Goal: Task Accomplishment & Management: Complete application form

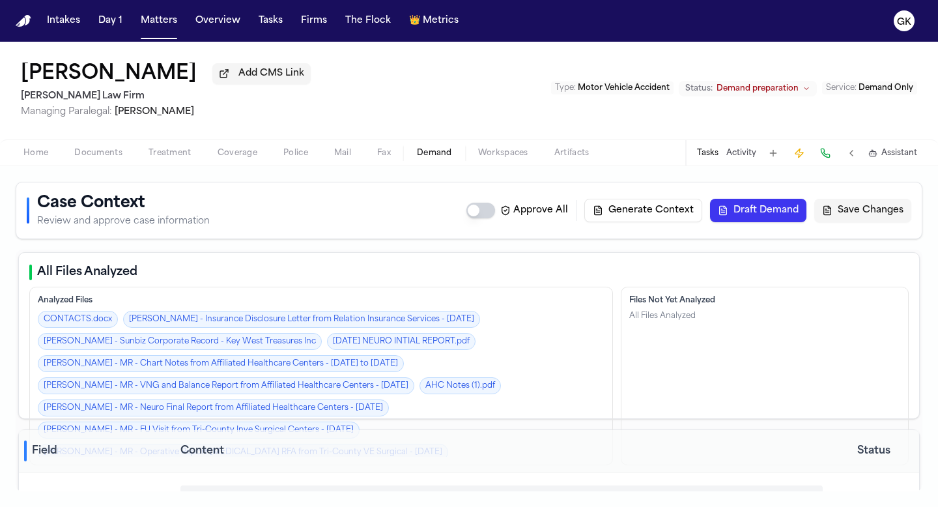
select select "**********"
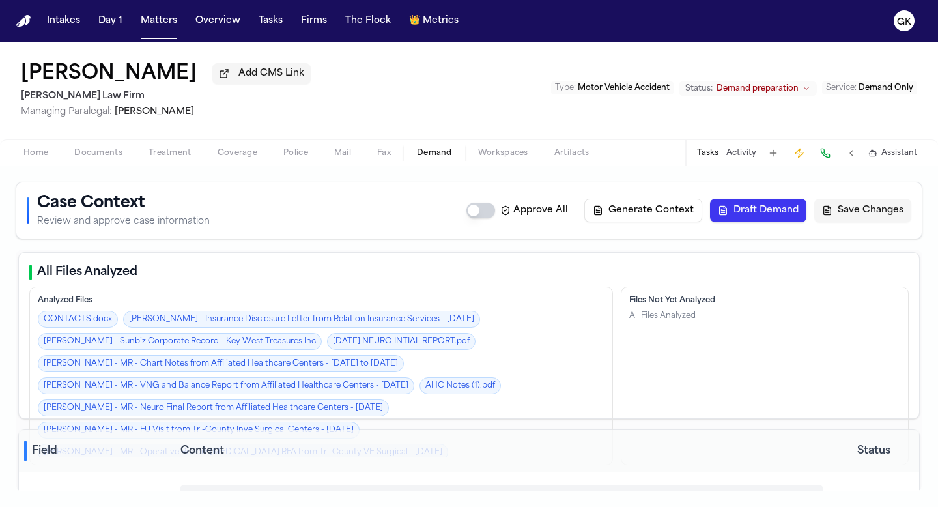
select select "**********"
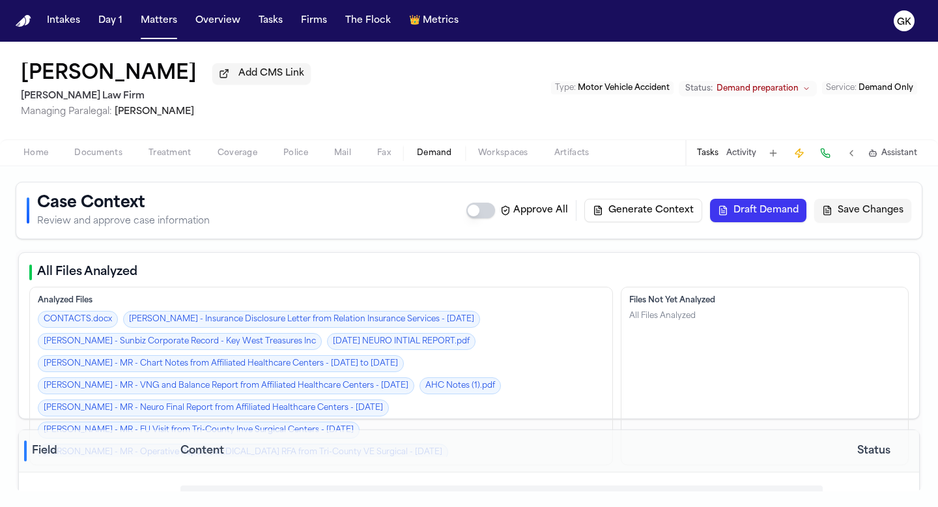
select select "**********"
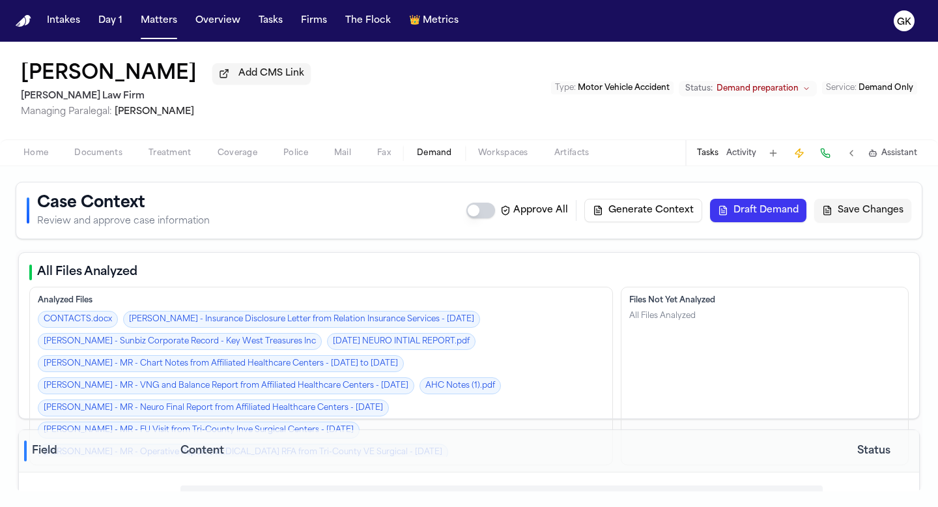
select select "**********"
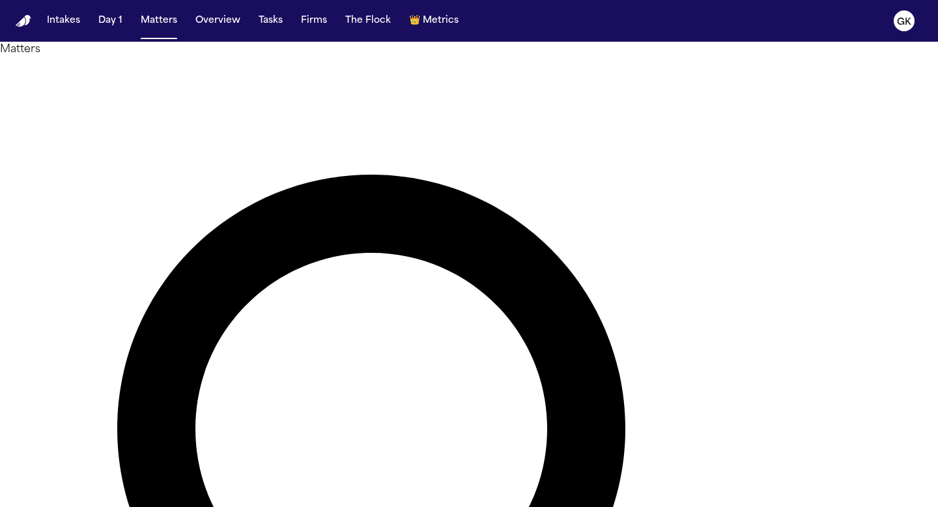
paste input "**********"
type input "**********"
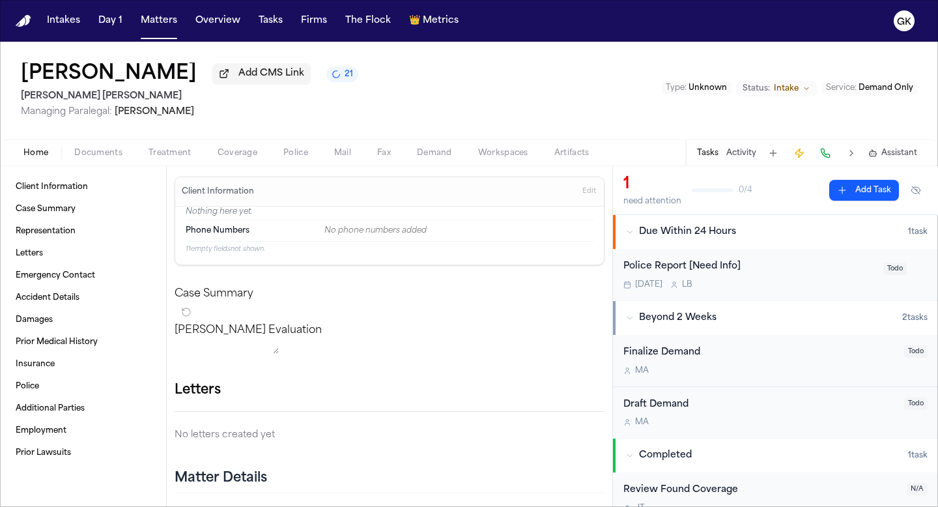
click at [437, 154] on span "Demand" at bounding box center [434, 153] width 35 height 10
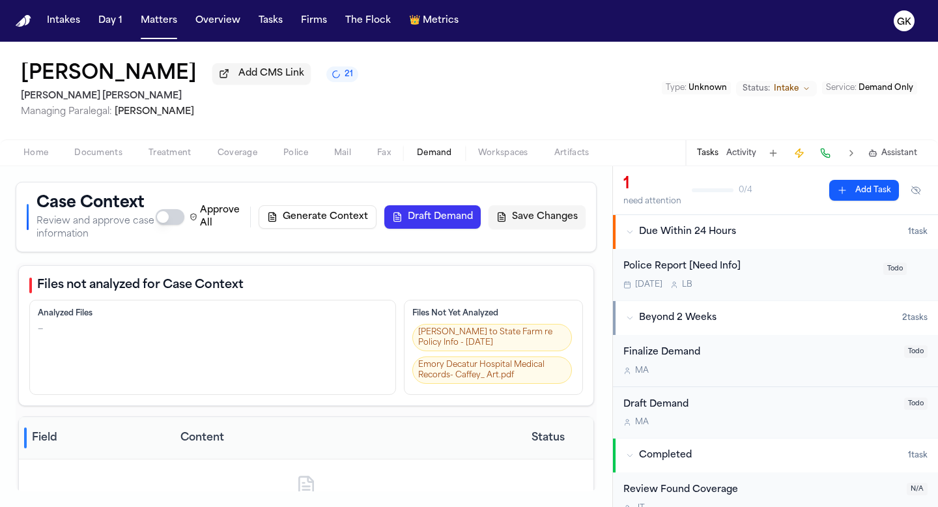
click at [321, 230] on div "Approve All Generate Context Draft Demand Save Changes" at bounding box center [371, 217] width 430 height 26
click at [317, 220] on button "Generate Context" at bounding box center [318, 216] width 118 height 23
click at [499, 156] on span "Workspaces" at bounding box center [503, 153] width 50 height 10
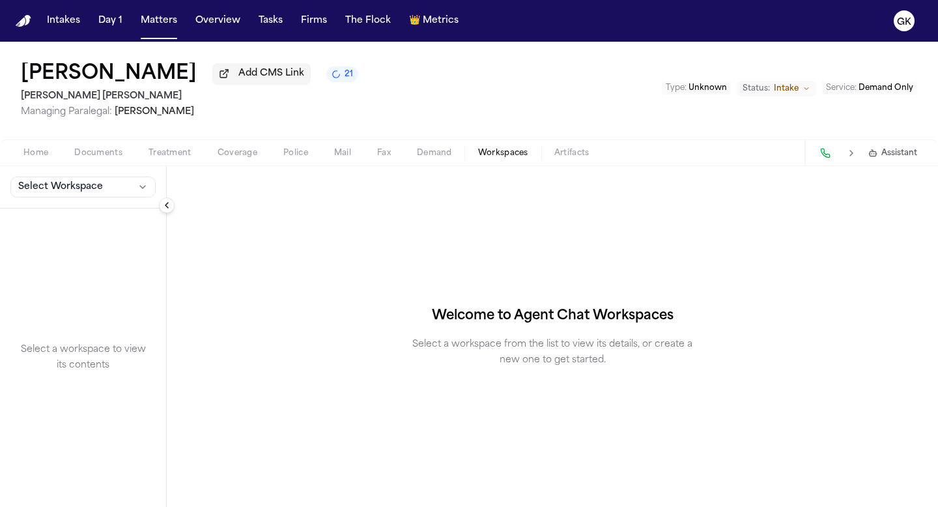
click at [345, 80] on span "21" at bounding box center [349, 74] width 8 height 10
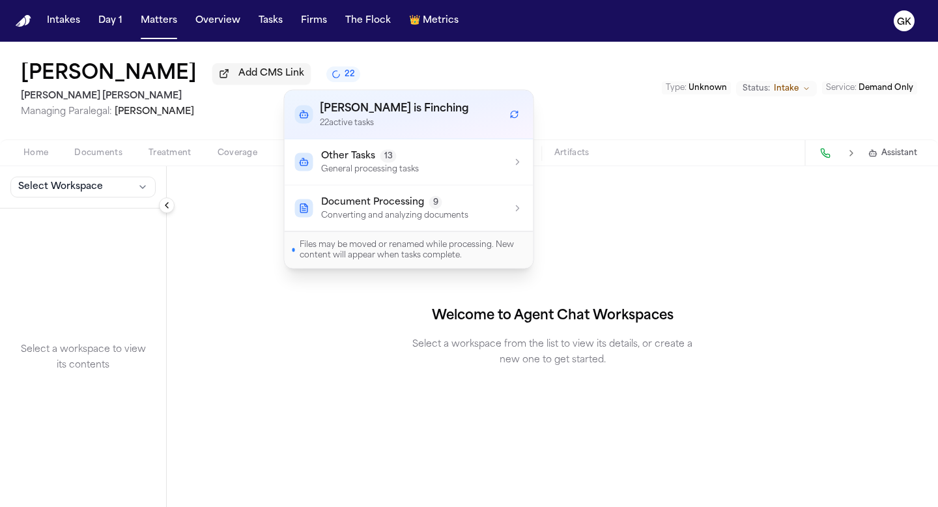
click at [366, 211] on p "Converting and analyzing documents" at bounding box center [394, 216] width 147 height 10
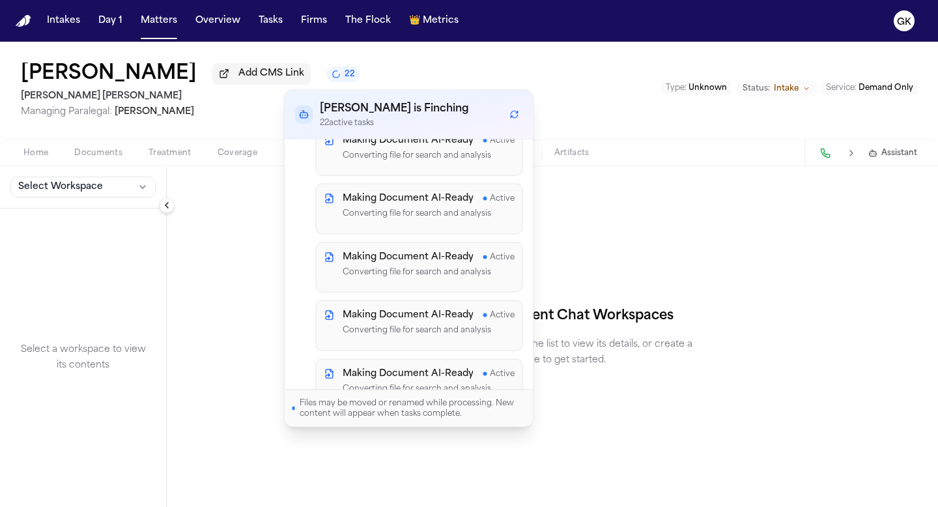
scroll to position [321, 0]
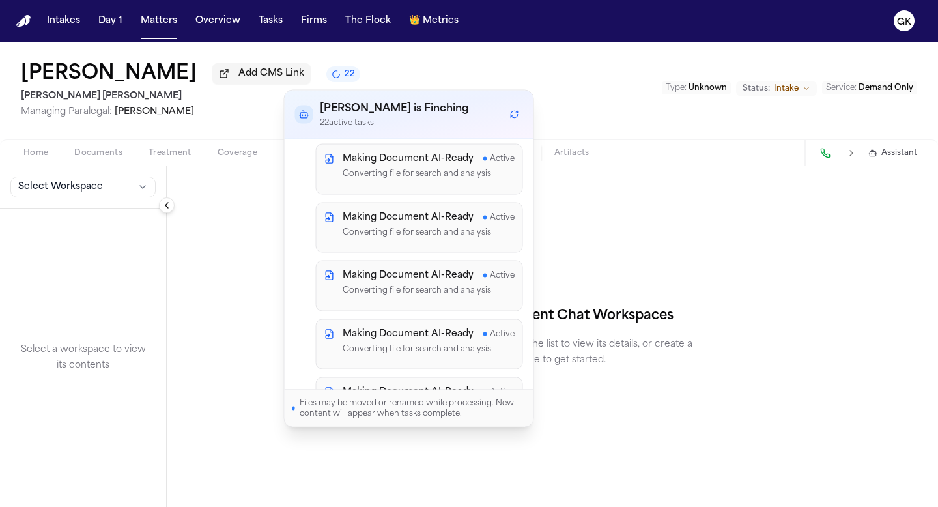
click at [374, 67] on div "[PERSON_NAME] Add CMS Link 22 [PERSON_NAME] [PERSON_NAME] Managing Paralegal: […" at bounding box center [469, 91] width 938 height 98
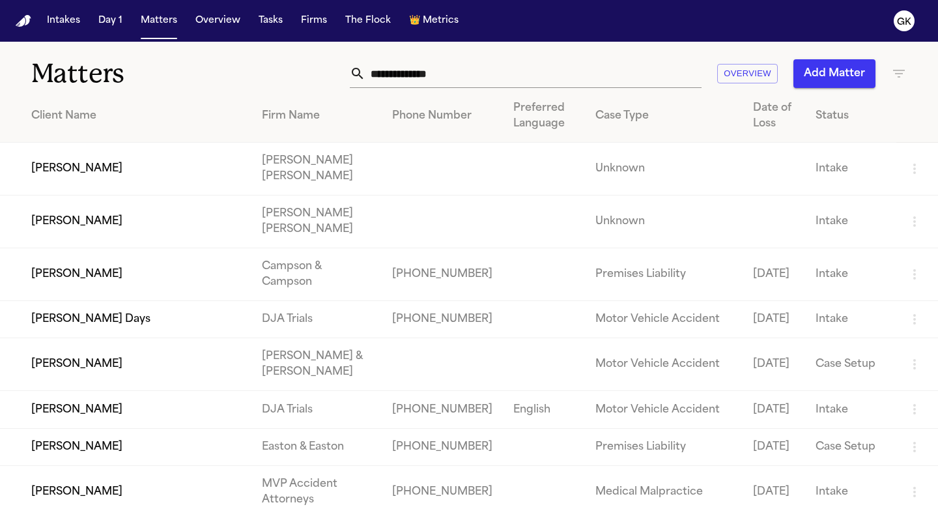
click at [467, 81] on input "text" at bounding box center [534, 73] width 336 height 29
click at [178, 164] on td "[PERSON_NAME]" at bounding box center [126, 169] width 252 height 53
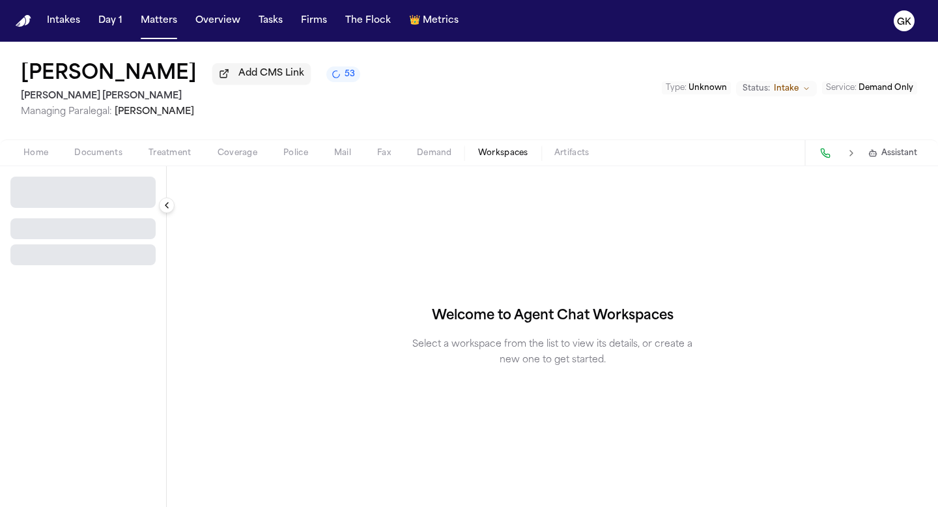
click at [506, 158] on span "Workspaces" at bounding box center [503, 153] width 50 height 10
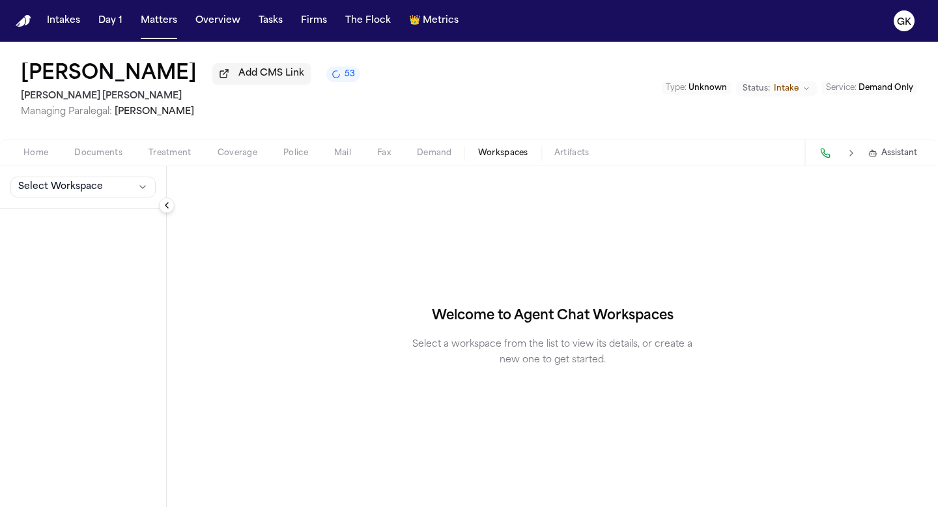
click at [439, 158] on span "Demand" at bounding box center [434, 153] width 35 height 10
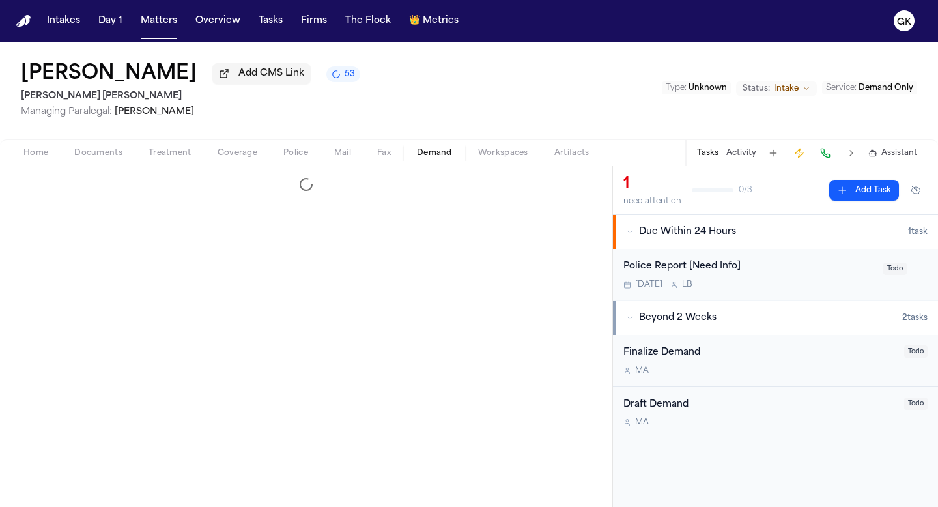
click at [345, 80] on span "53" at bounding box center [350, 74] width 10 height 10
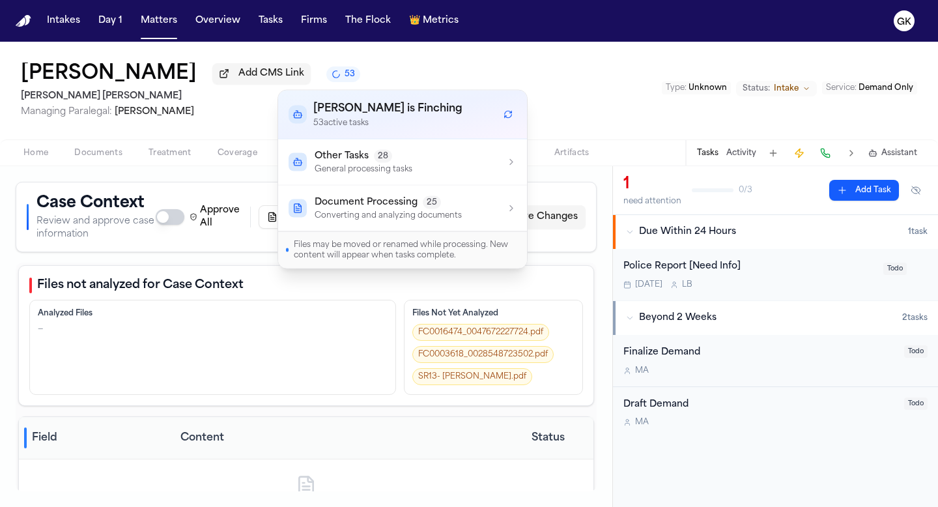
click at [501, 386] on div "FC0016474_0047672227724.pdf FC0003618_0028548723502.pdf SR13- Caffey.pdf 2025.0…" at bounding box center [494, 355] width 162 height 63
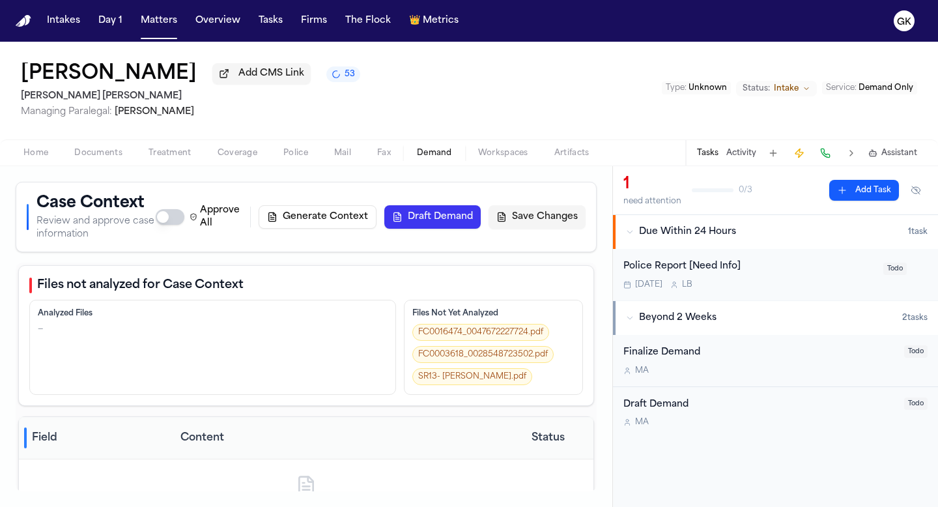
click at [446, 379] on link "SR13- [PERSON_NAME].pdf" at bounding box center [473, 376] width 120 height 17
click at [604, 70] on div "Jarvis Caffey Add CMS Link 53 Blaska Holm Managing Paralegal: Jacqueline Maldon…" at bounding box center [469, 91] width 938 height 98
click at [701, 87] on span "Unknown" at bounding box center [708, 88] width 38 height 8
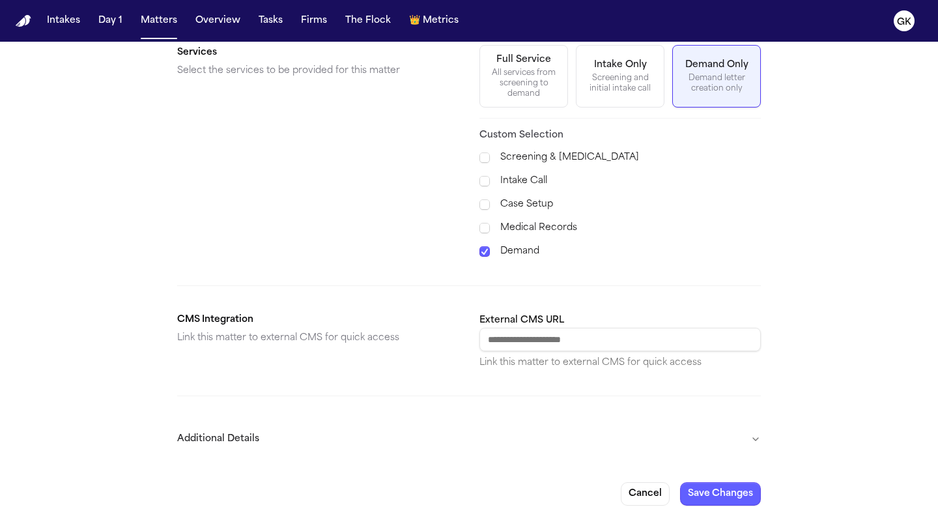
scroll to position [482, 0]
click at [427, 438] on button "Additional Details" at bounding box center [469, 439] width 584 height 34
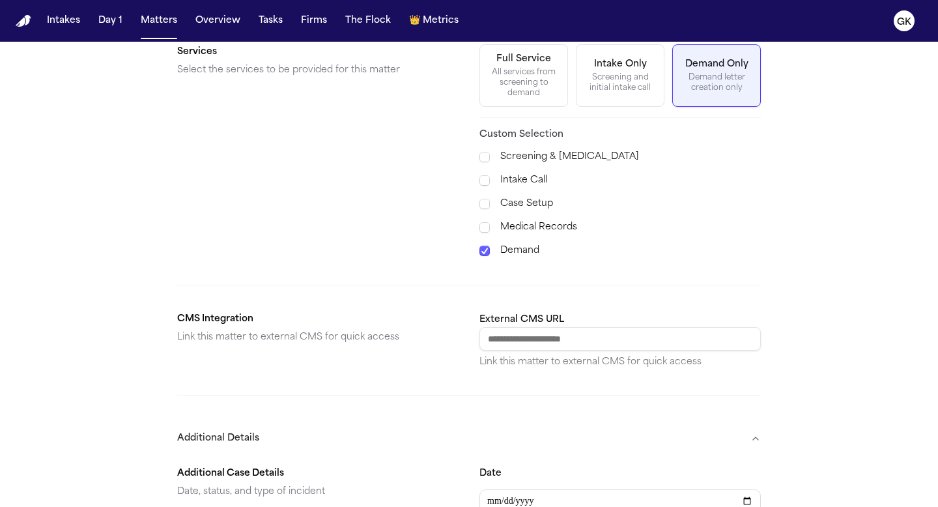
click at [462, 422] on button "Additional Details" at bounding box center [469, 439] width 584 height 34
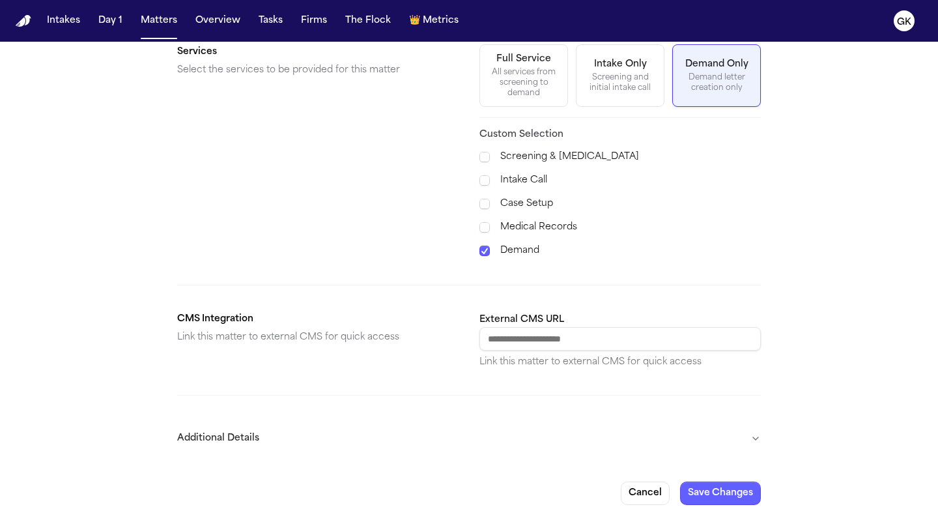
click at [462, 422] on button "Additional Details" at bounding box center [469, 439] width 584 height 34
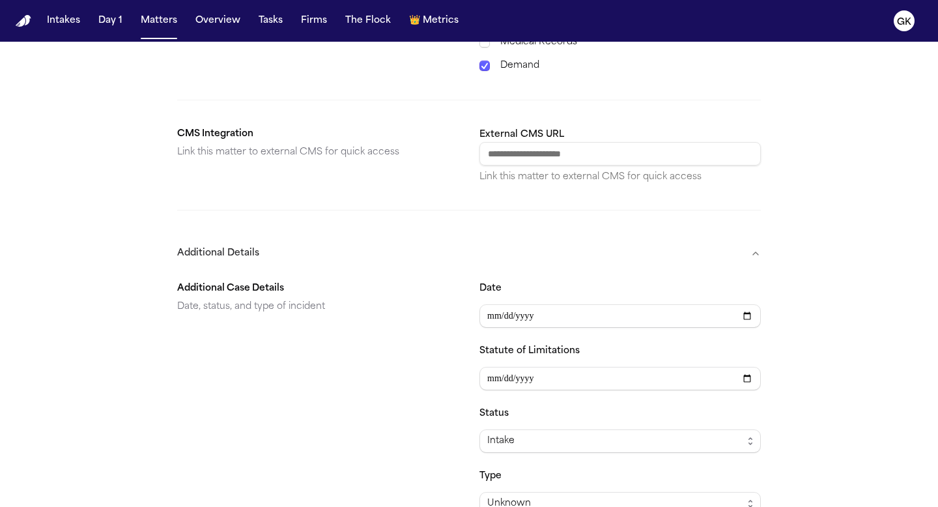
scroll to position [837, 0]
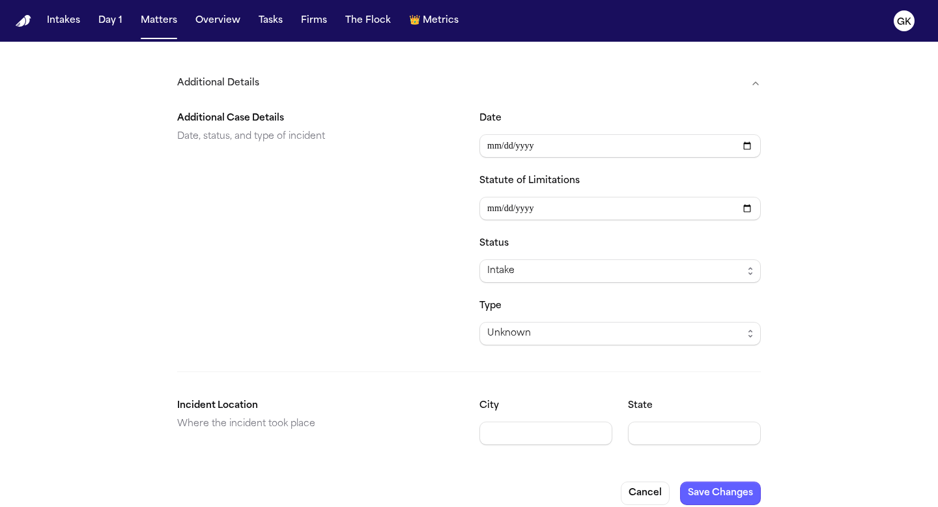
click at [543, 263] on div "Intake" at bounding box center [614, 271] width 255 height 16
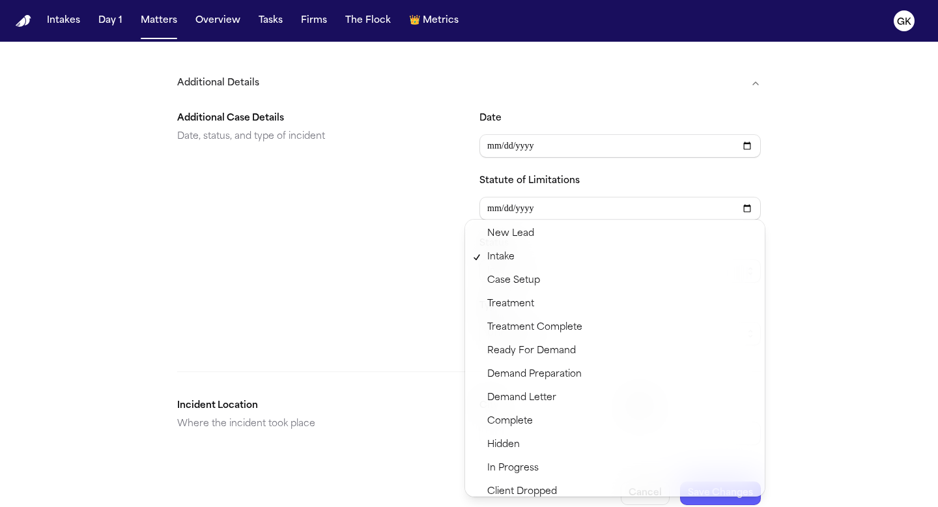
click at [417, 227] on section "Additional Case Details Date, status, and type of incident Date Statute of Limi…" at bounding box center [469, 222] width 584 height 245
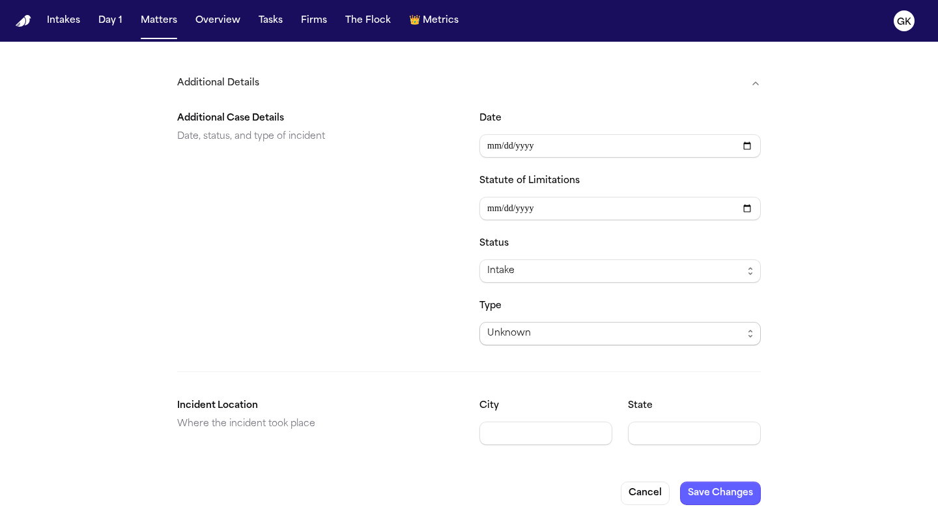
click at [529, 331] on span "Unknown" at bounding box center [621, 333] width 282 height 23
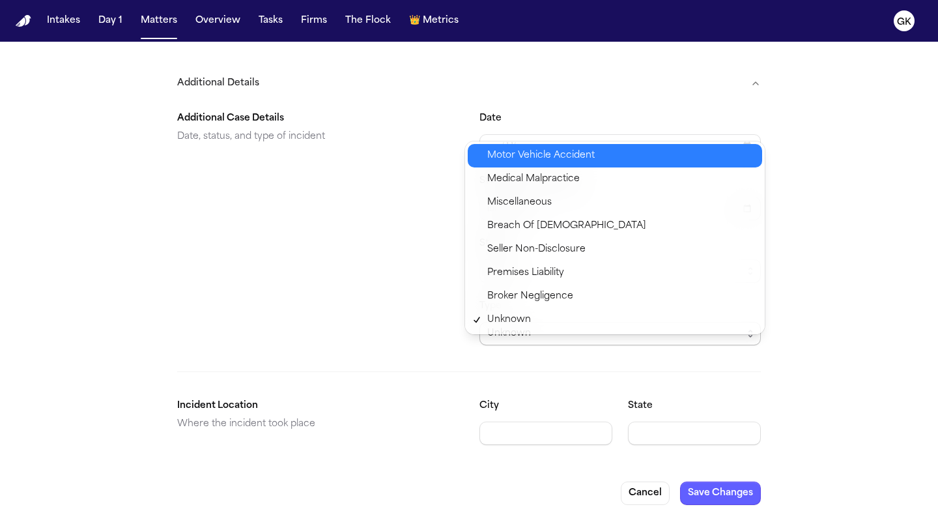
click at [562, 163] on span "Motor Vehicle Accident" at bounding box center [541, 156] width 108 height 16
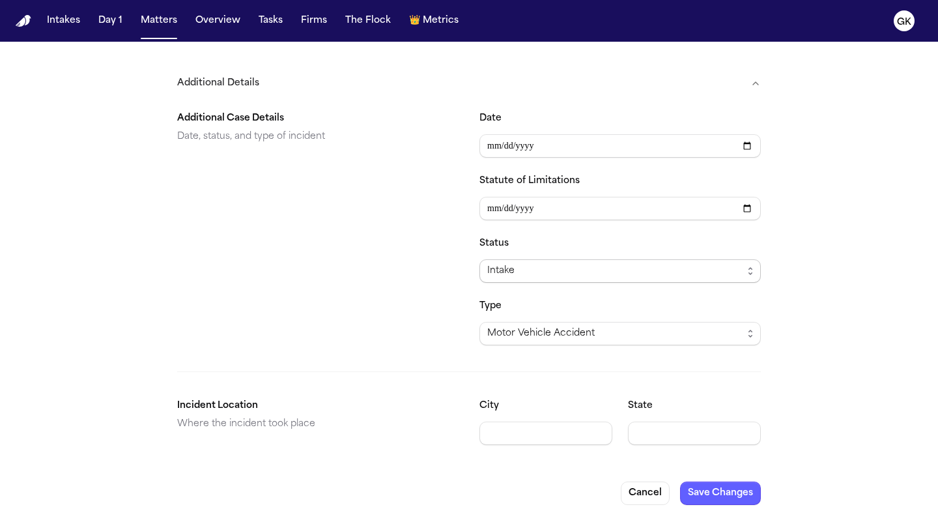
click at [519, 263] on div "Intake" at bounding box center [614, 271] width 255 height 16
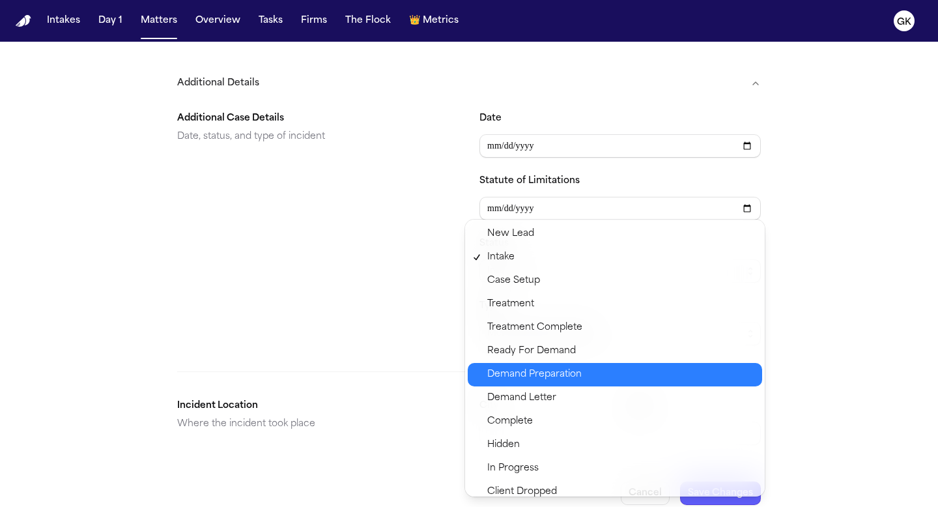
click at [563, 377] on span "Demand Preparation" at bounding box center [534, 375] width 94 height 16
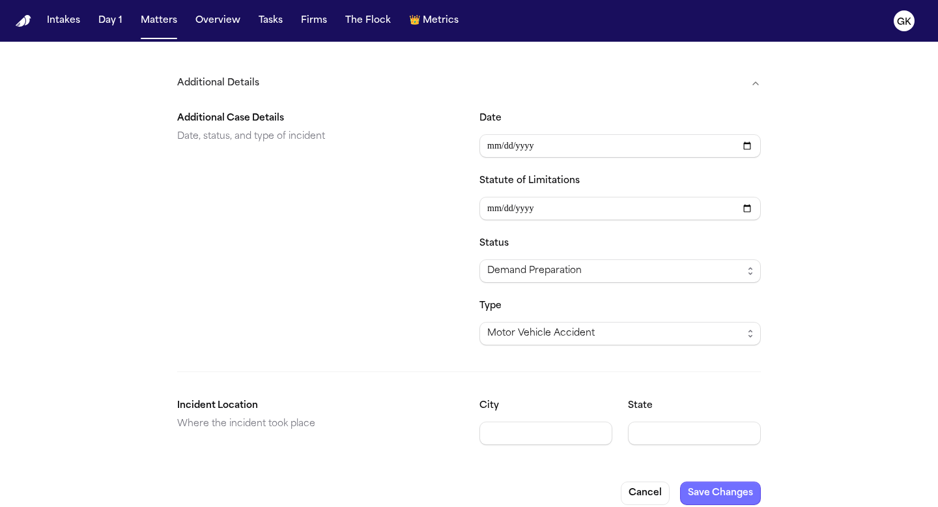
click at [714, 484] on button "Save Changes" at bounding box center [720, 493] width 81 height 23
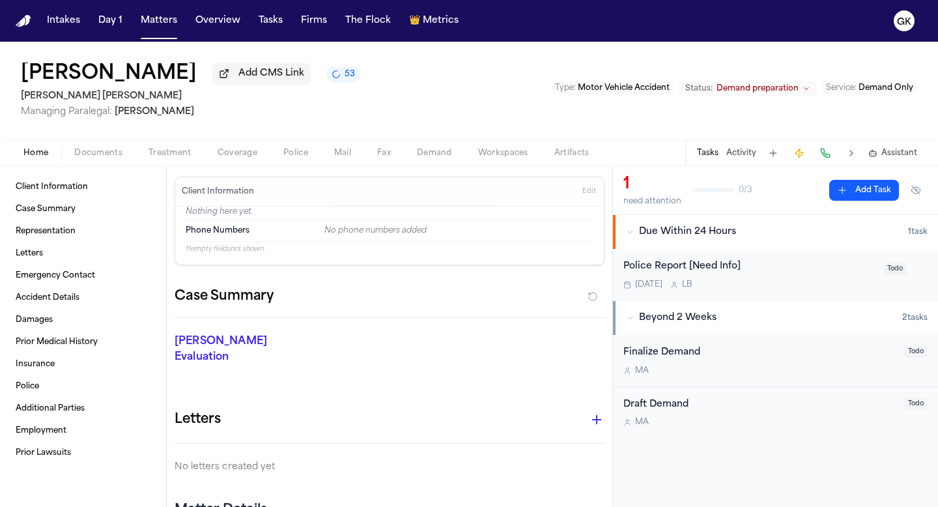
click at [23, 18] on img "Home" at bounding box center [24, 21] width 16 height 12
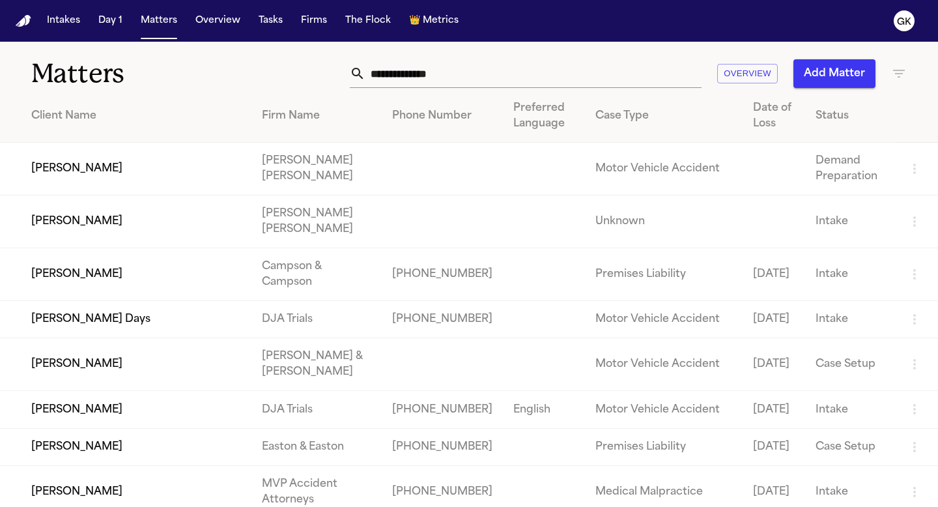
click at [478, 72] on input "text" at bounding box center [534, 73] width 336 height 29
click at [200, 206] on td "[PERSON_NAME]" at bounding box center [126, 222] width 252 height 53
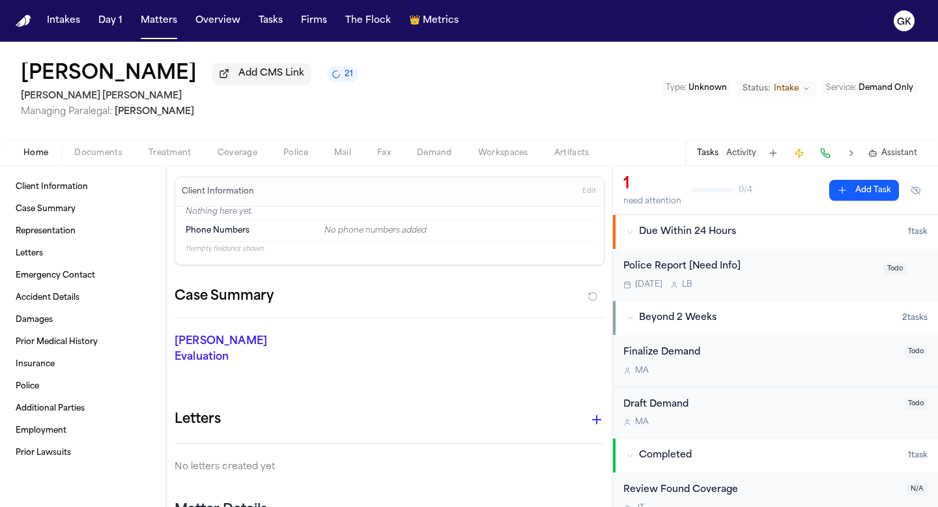
click at [727, 88] on span "Unknown" at bounding box center [708, 88] width 38 height 8
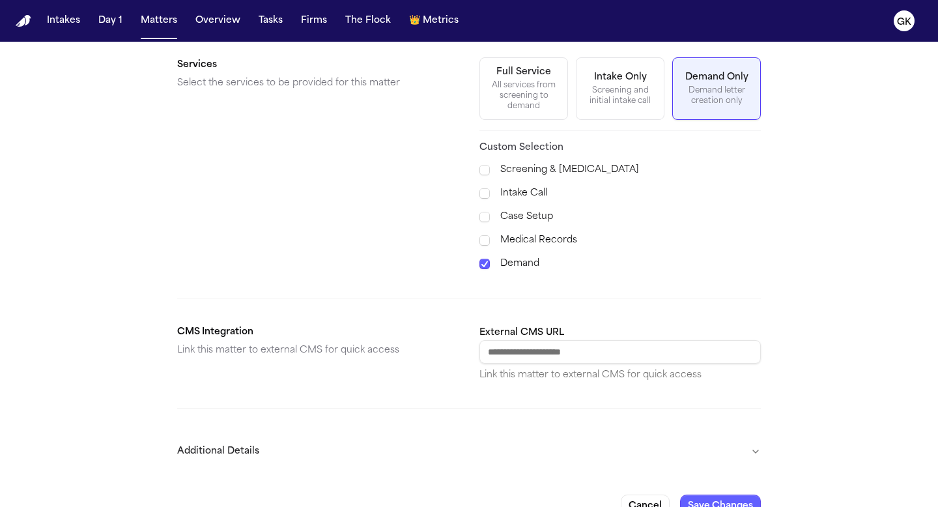
scroll to position [482, 0]
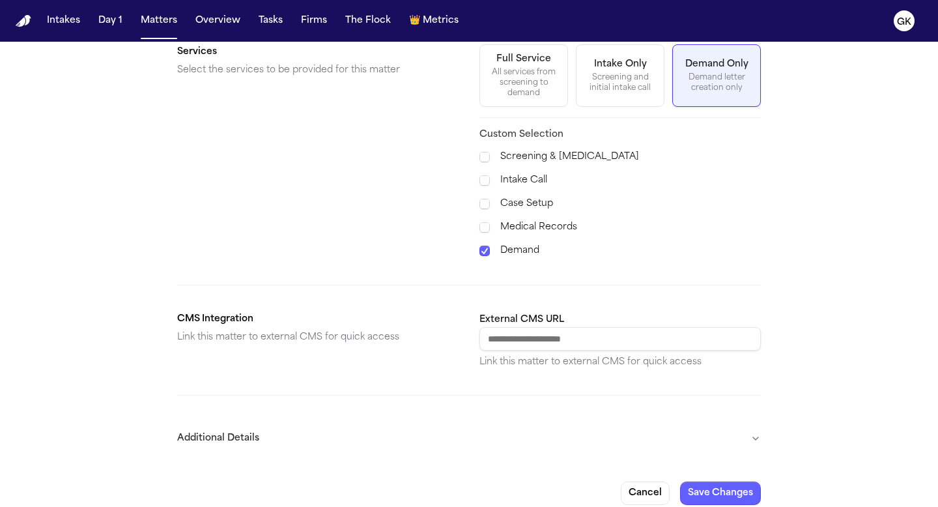
click at [355, 437] on button "Additional Details" at bounding box center [469, 439] width 584 height 34
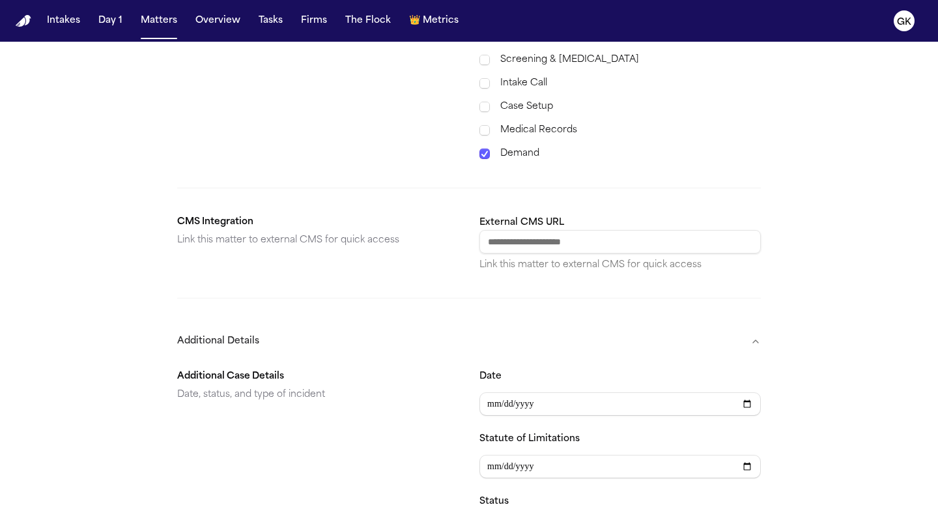
scroll to position [837, 0]
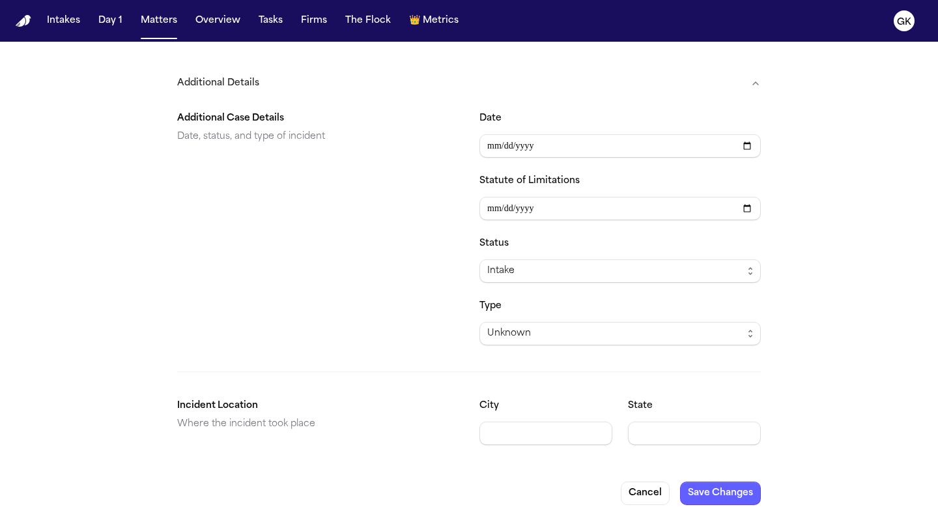
click at [214, 70] on button "Additional Details" at bounding box center [469, 83] width 584 height 34
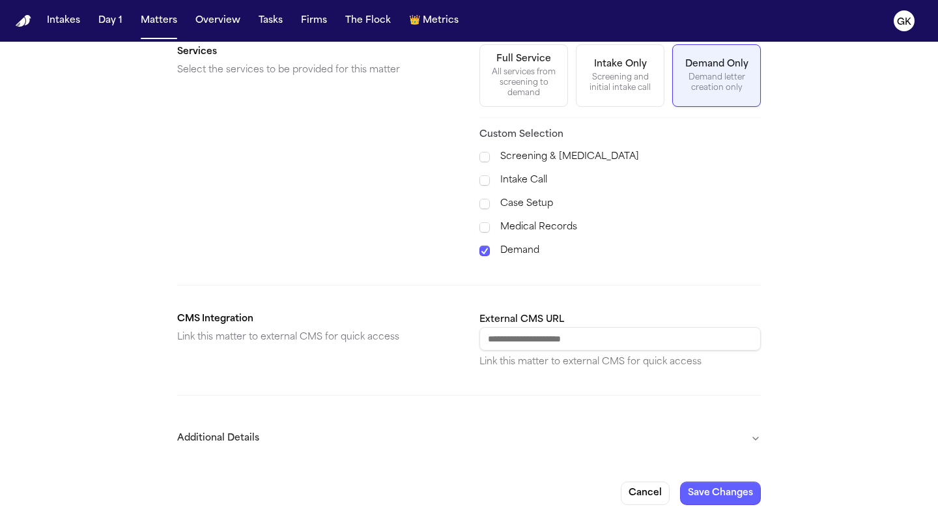
click at [312, 434] on button "Additional Details" at bounding box center [469, 439] width 584 height 34
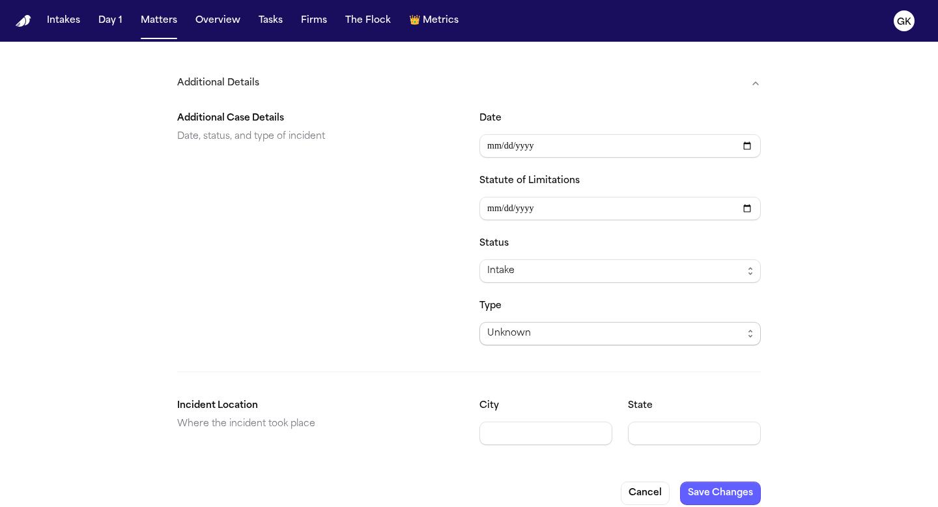
click at [539, 326] on div "Unknown" at bounding box center [614, 334] width 255 height 16
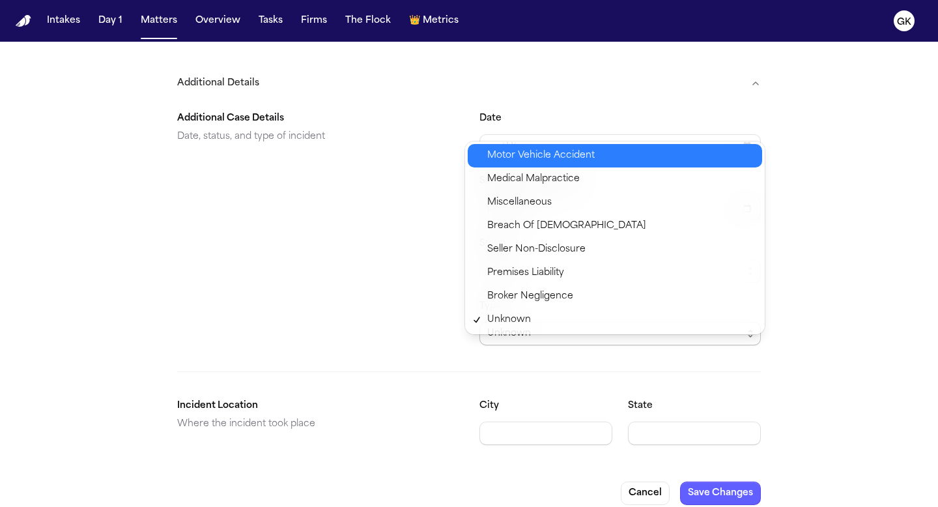
click at [540, 159] on span "Motor Vehicle Accident" at bounding box center [541, 156] width 108 height 16
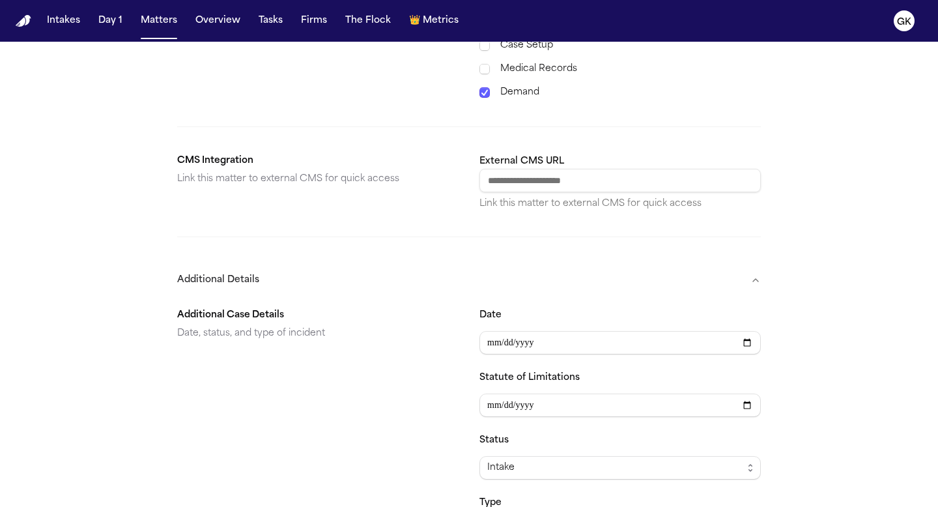
scroll to position [725, 0]
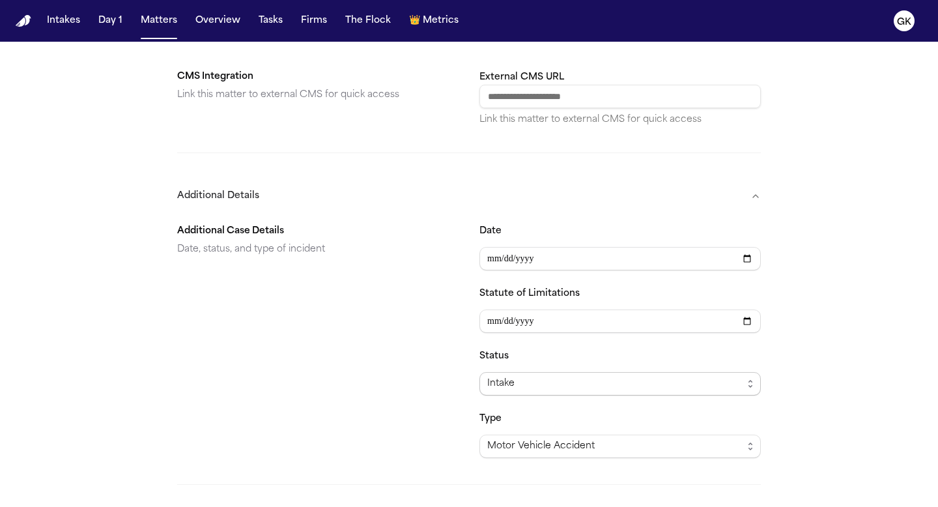
click at [529, 376] on div "Intake" at bounding box center [614, 384] width 255 height 16
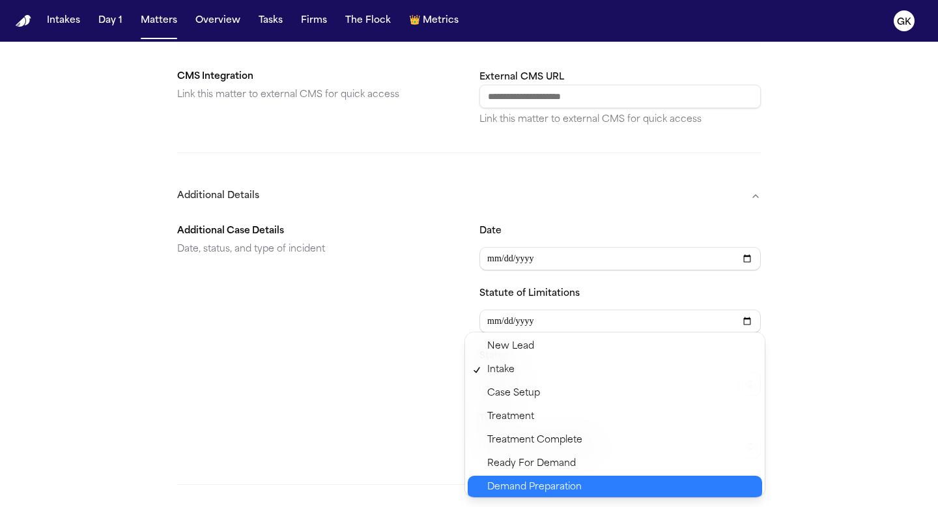
click at [562, 487] on span "Demand Preparation" at bounding box center [534, 488] width 94 height 16
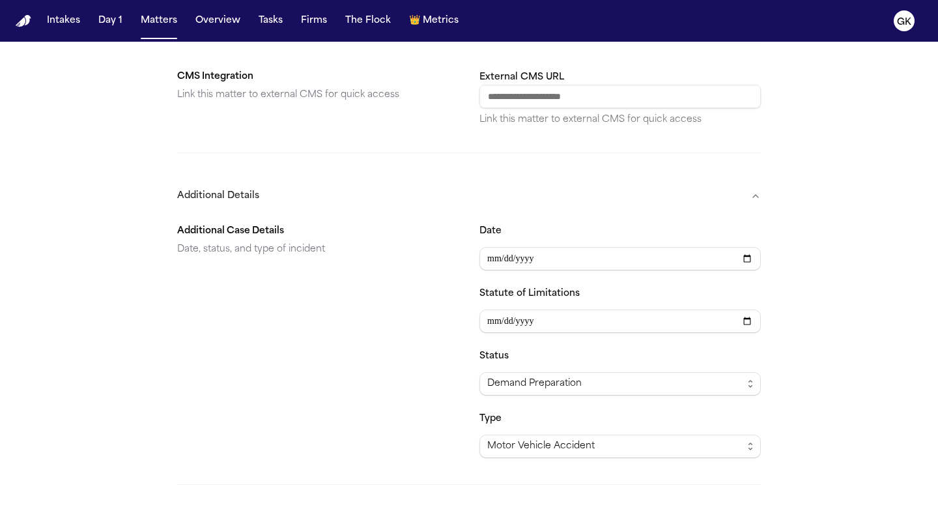
scroll to position [837, 0]
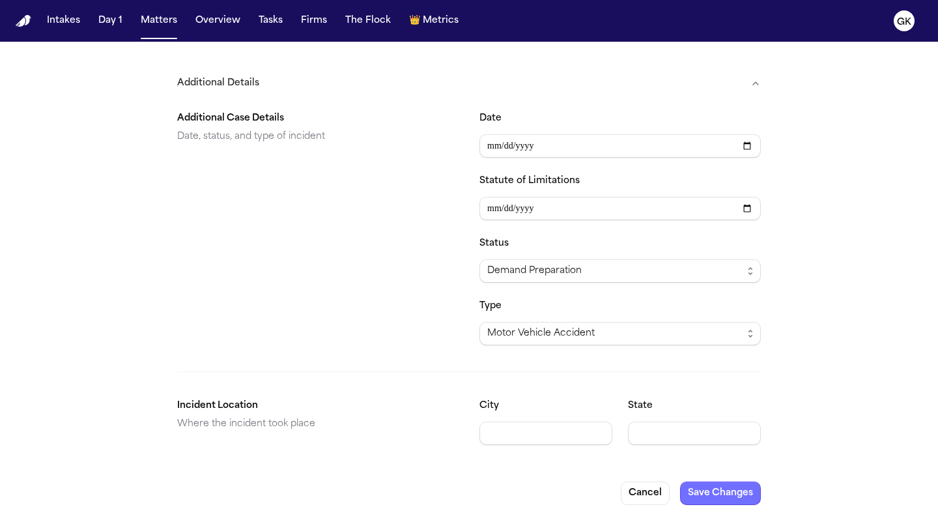
click at [701, 482] on button "Save Changes" at bounding box center [720, 493] width 81 height 23
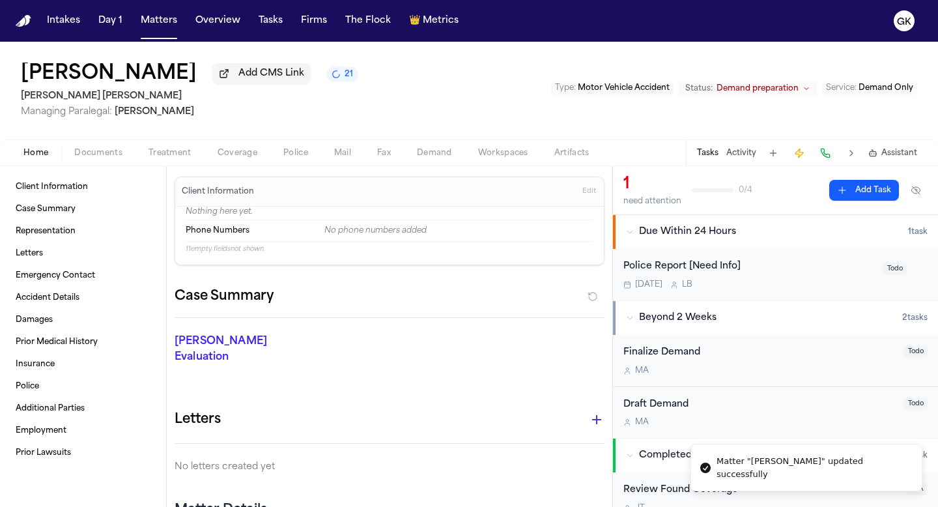
click at [14, 32] on nav "Intakes Day 1 Matters Overview Tasks Firms The Flock 👑 Metrics GK" at bounding box center [469, 21] width 938 height 42
